Goal: Information Seeking & Learning: Understand process/instructions

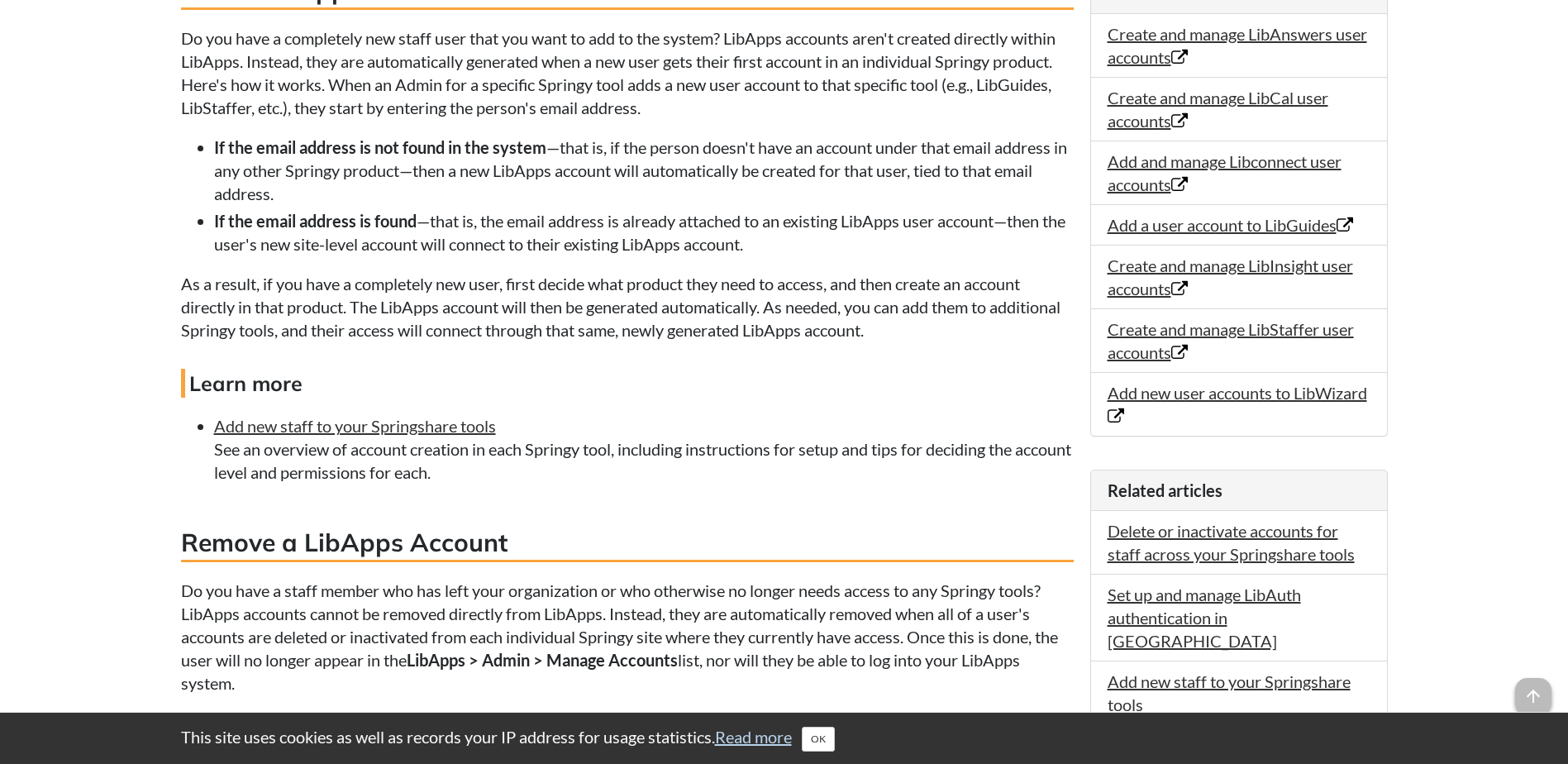
scroll to position [744, 0]
click at [268, 434] on link "Add new staff to your Springshare tools" at bounding box center [354, 424] width 282 height 20
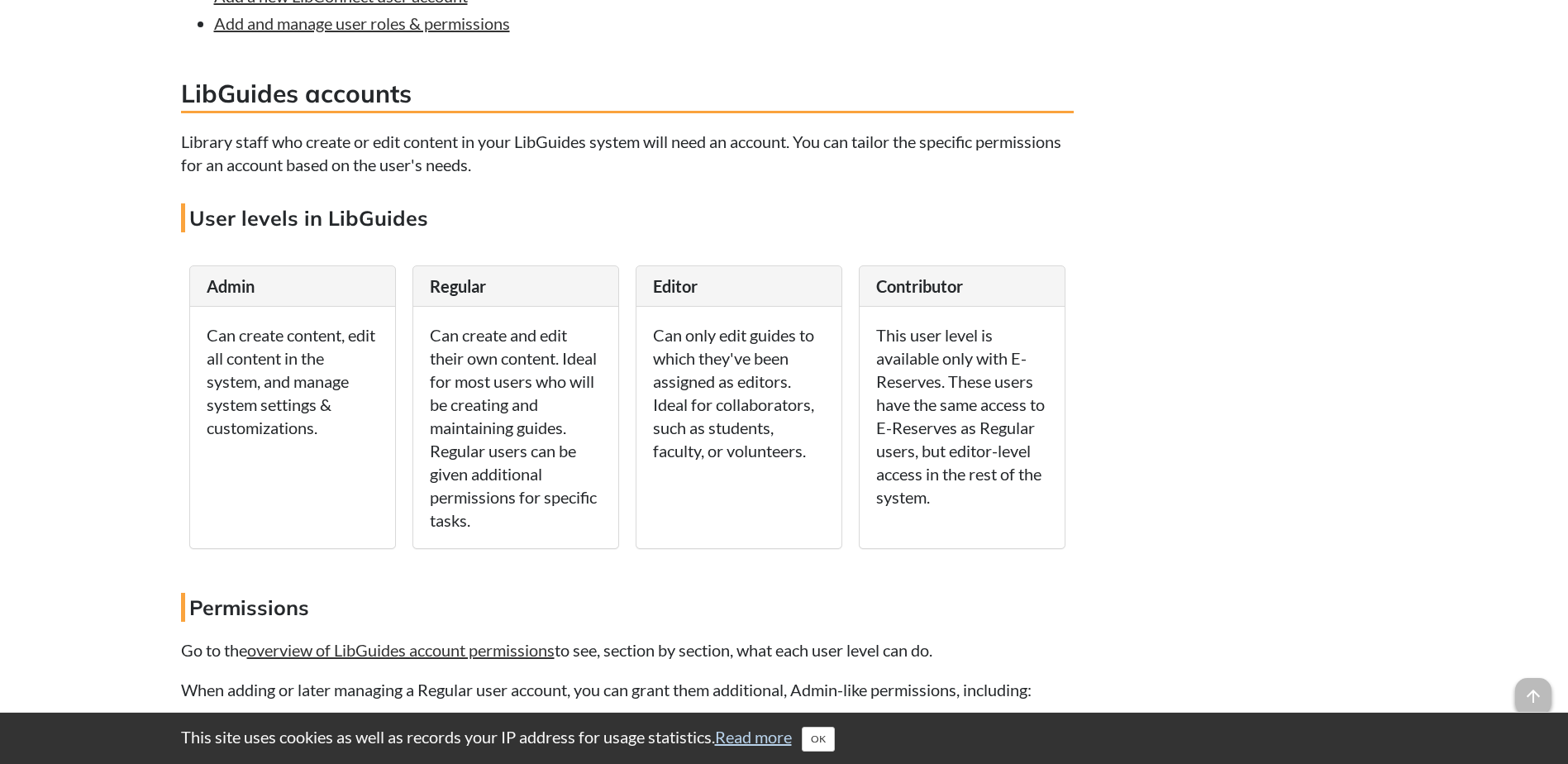
scroll to position [8183, 0]
